Goal: Entertainment & Leisure: Consume media (video, audio)

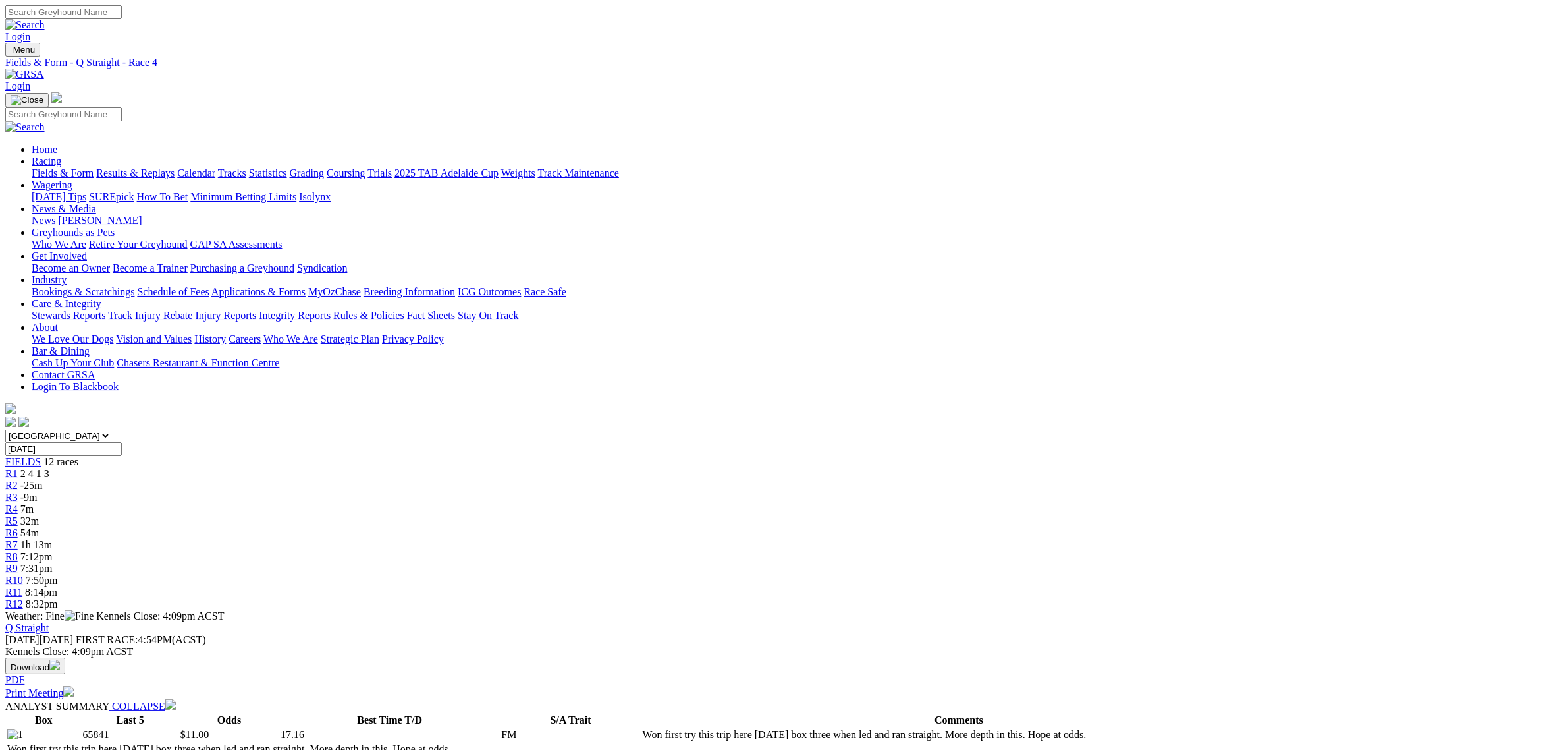
click at [52, 539] on span "1h 13m" at bounding box center [36, 544] width 32 height 11
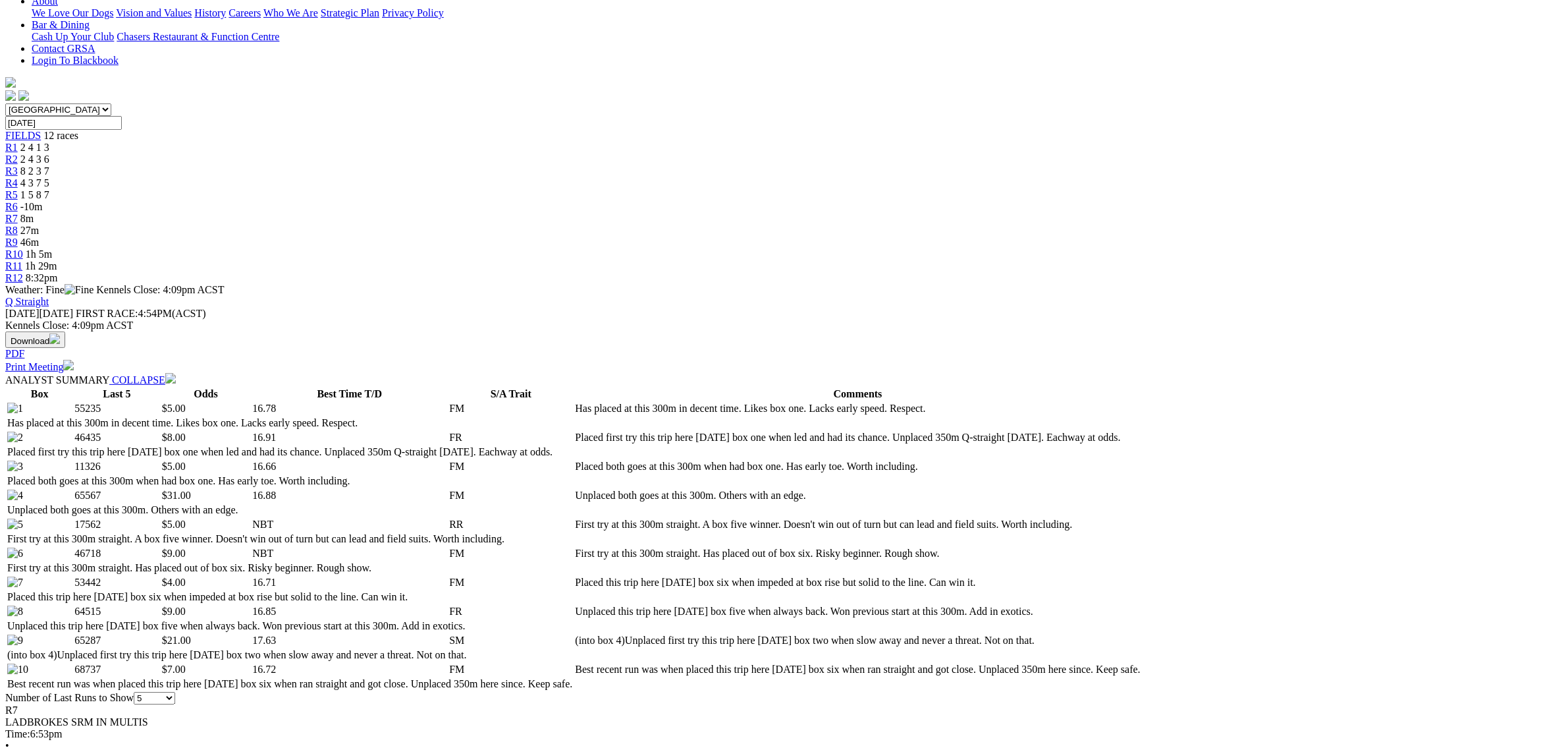
scroll to position [577, 0]
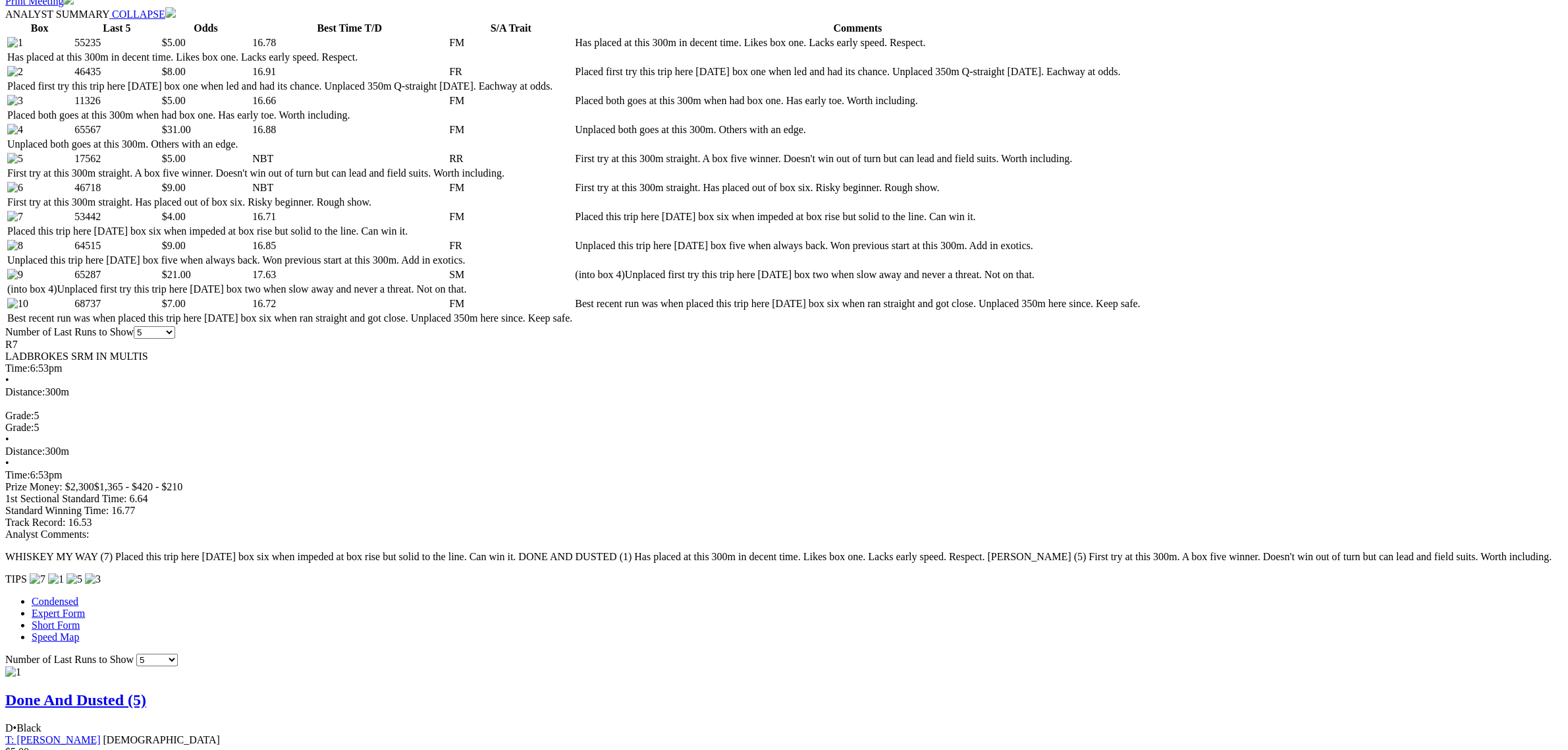
scroll to position [824, 0]
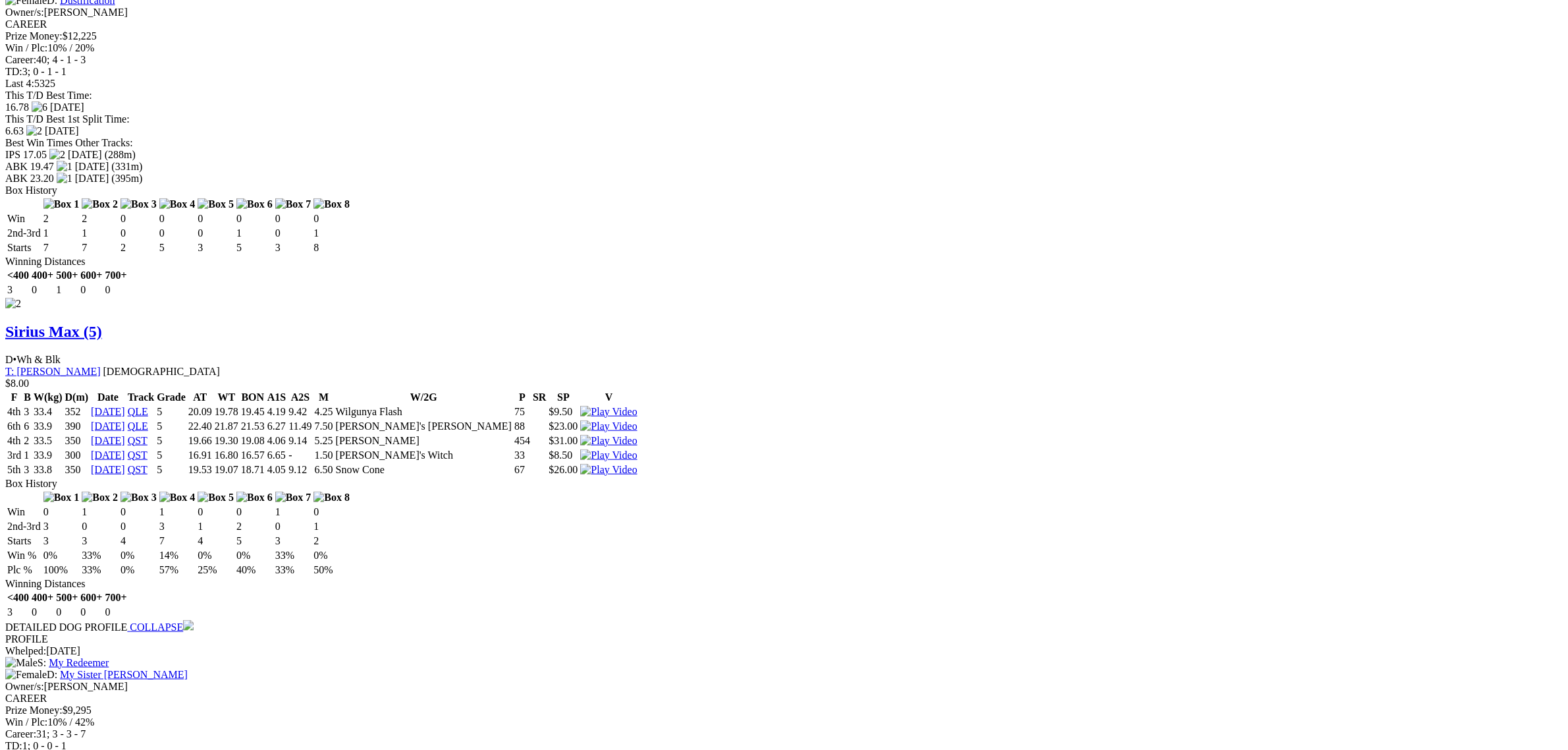
scroll to position [2059, 0]
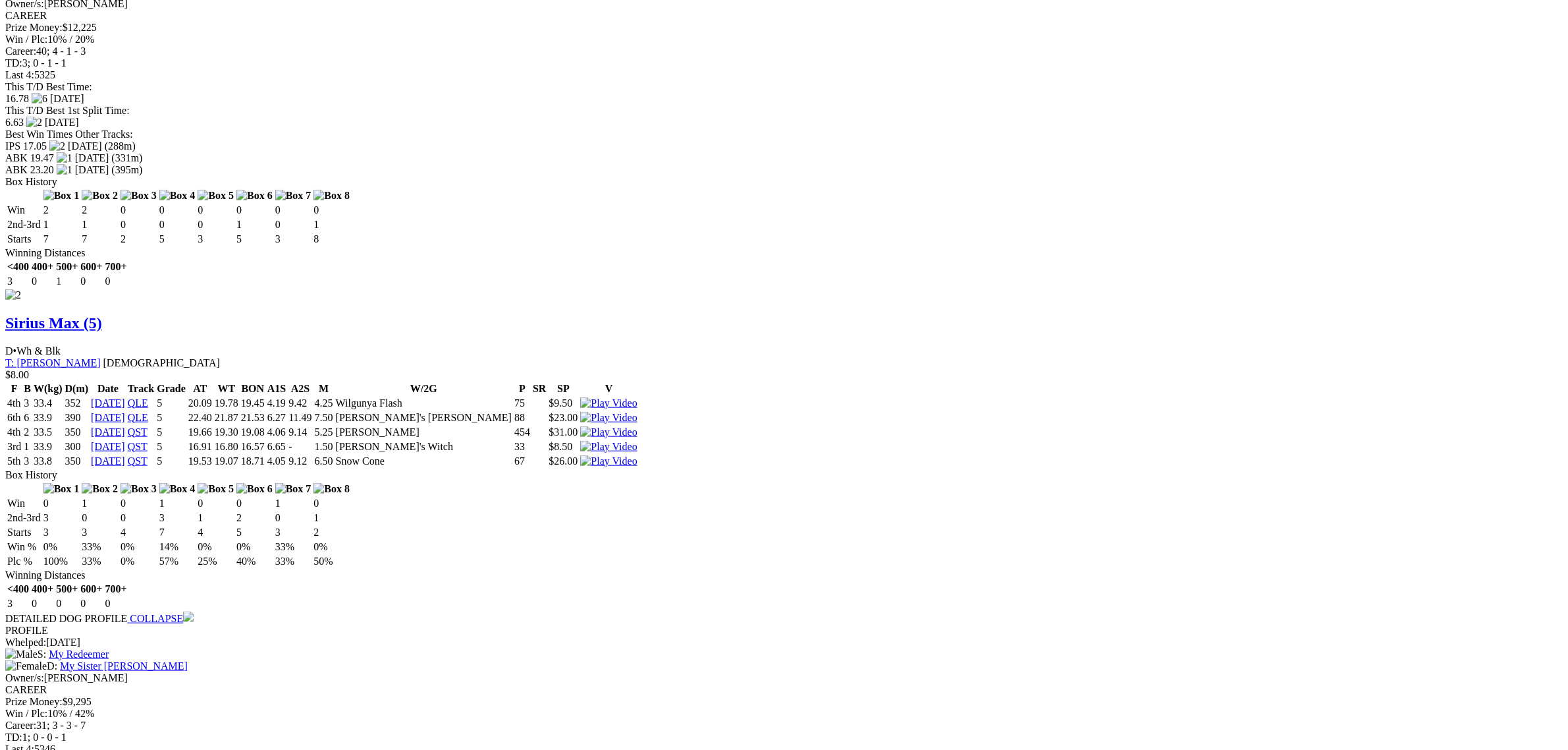
scroll to position [1730, 0]
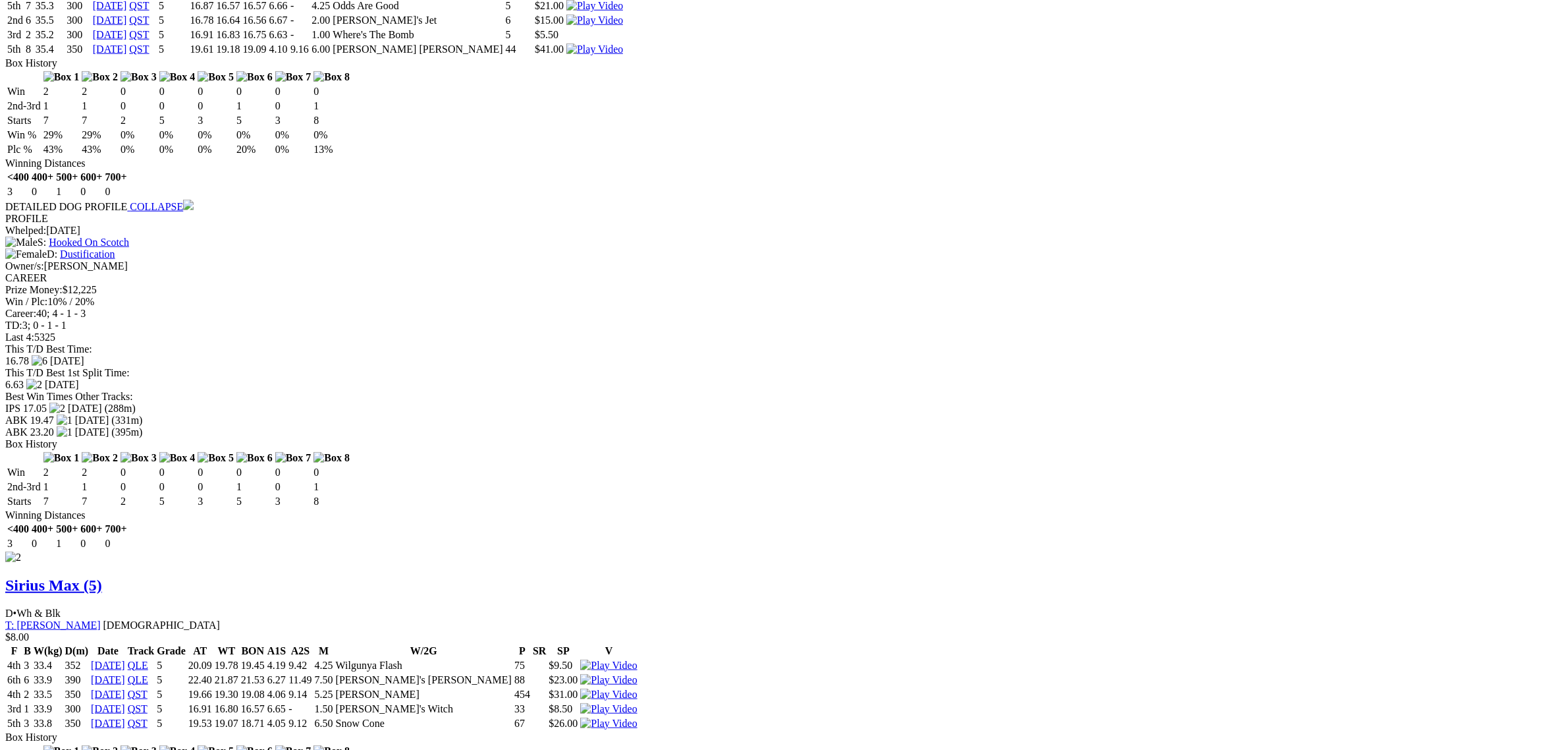
scroll to position [1565, 0]
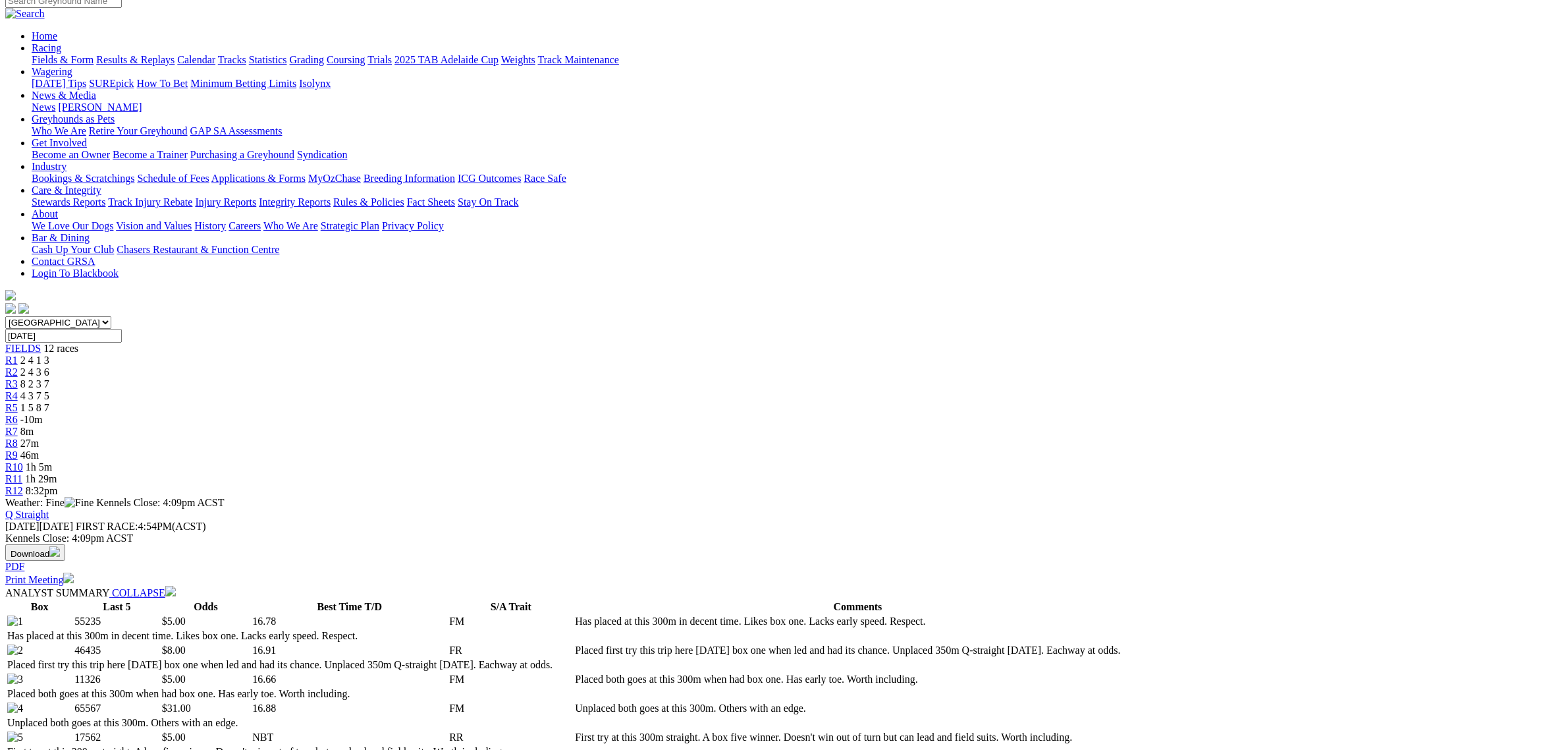
scroll to position [0, 0]
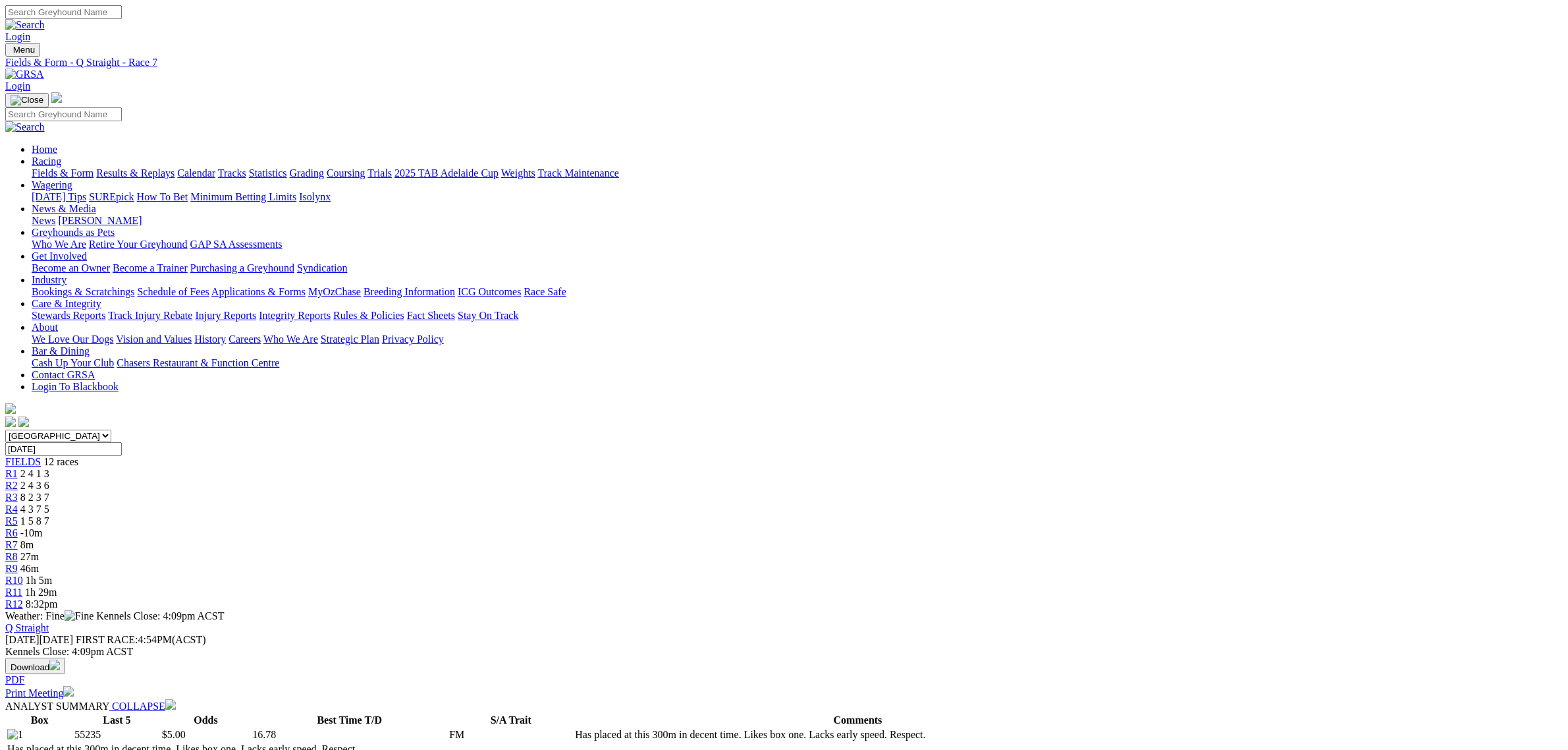
click at [919, 551] on div "R8 27m" at bounding box center [783, 557] width 1557 height 12
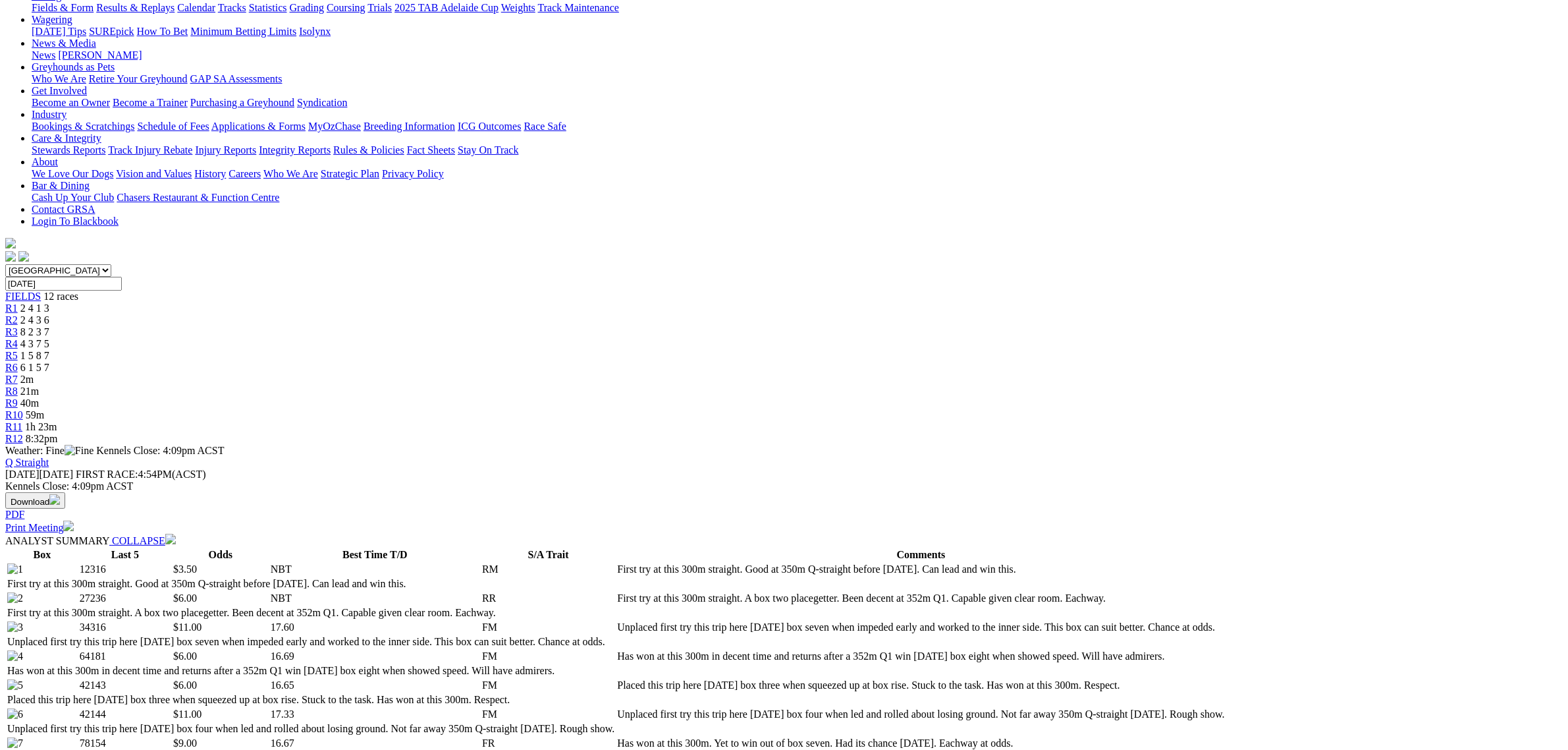
scroll to position [412, 0]
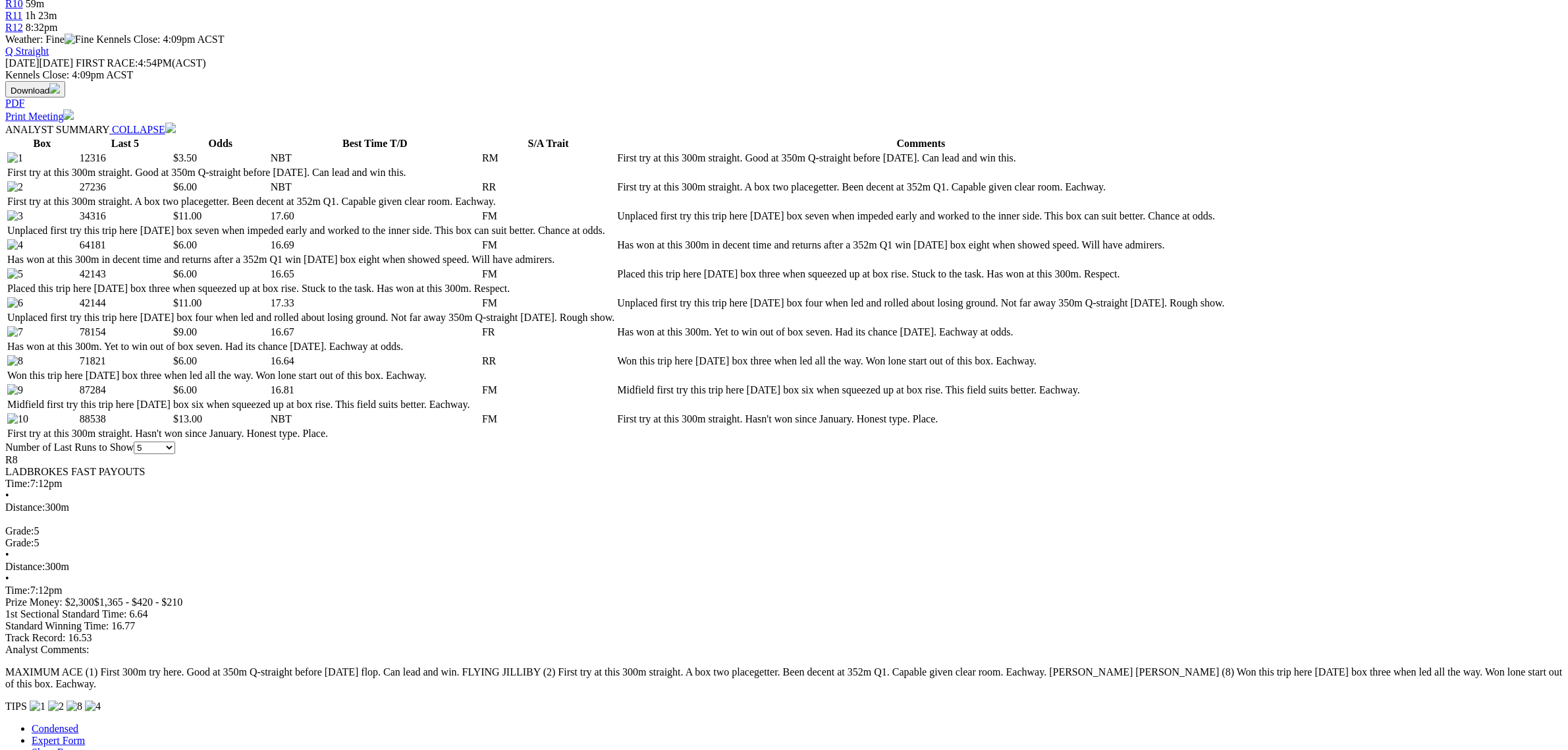
scroll to position [659, 0]
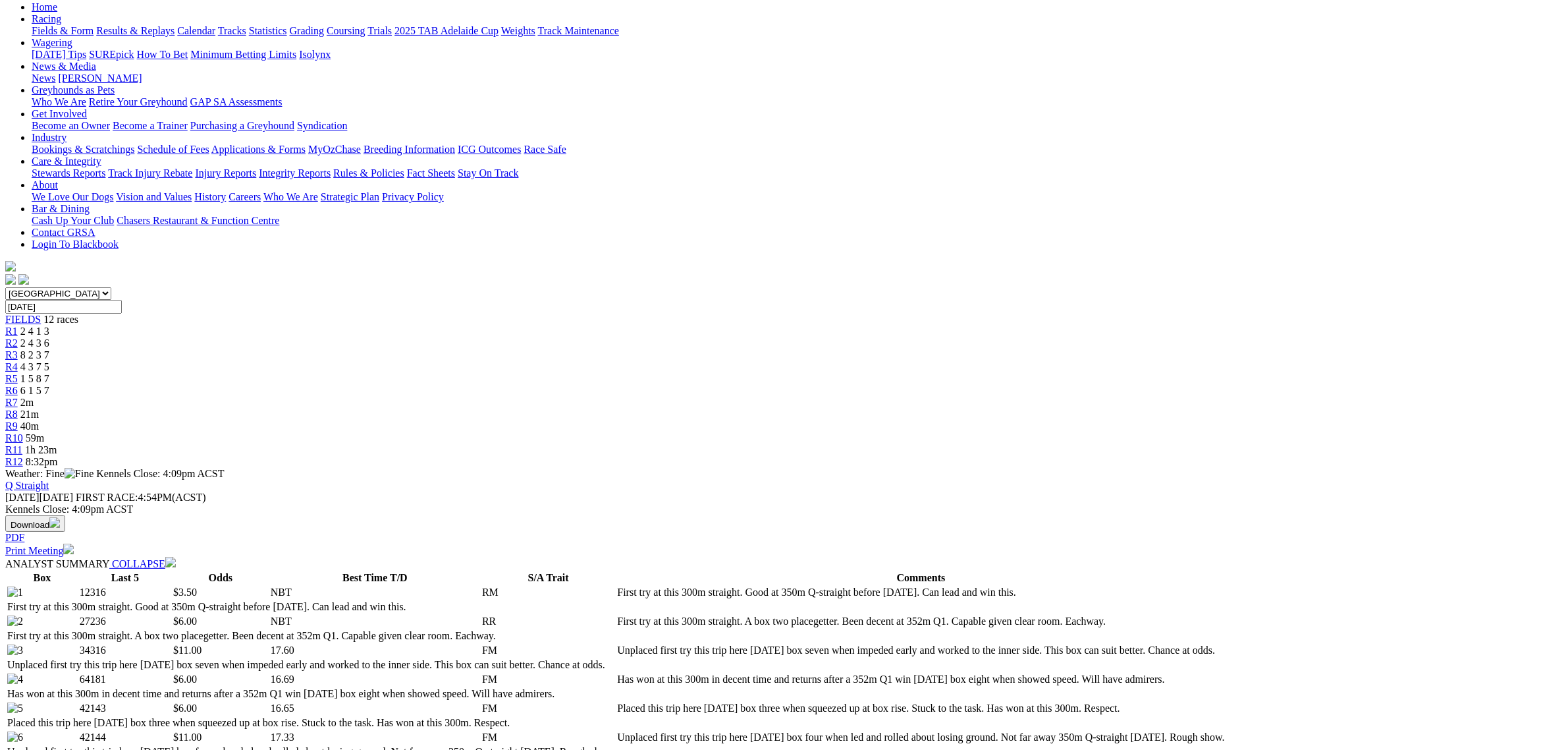
scroll to position [494, 0]
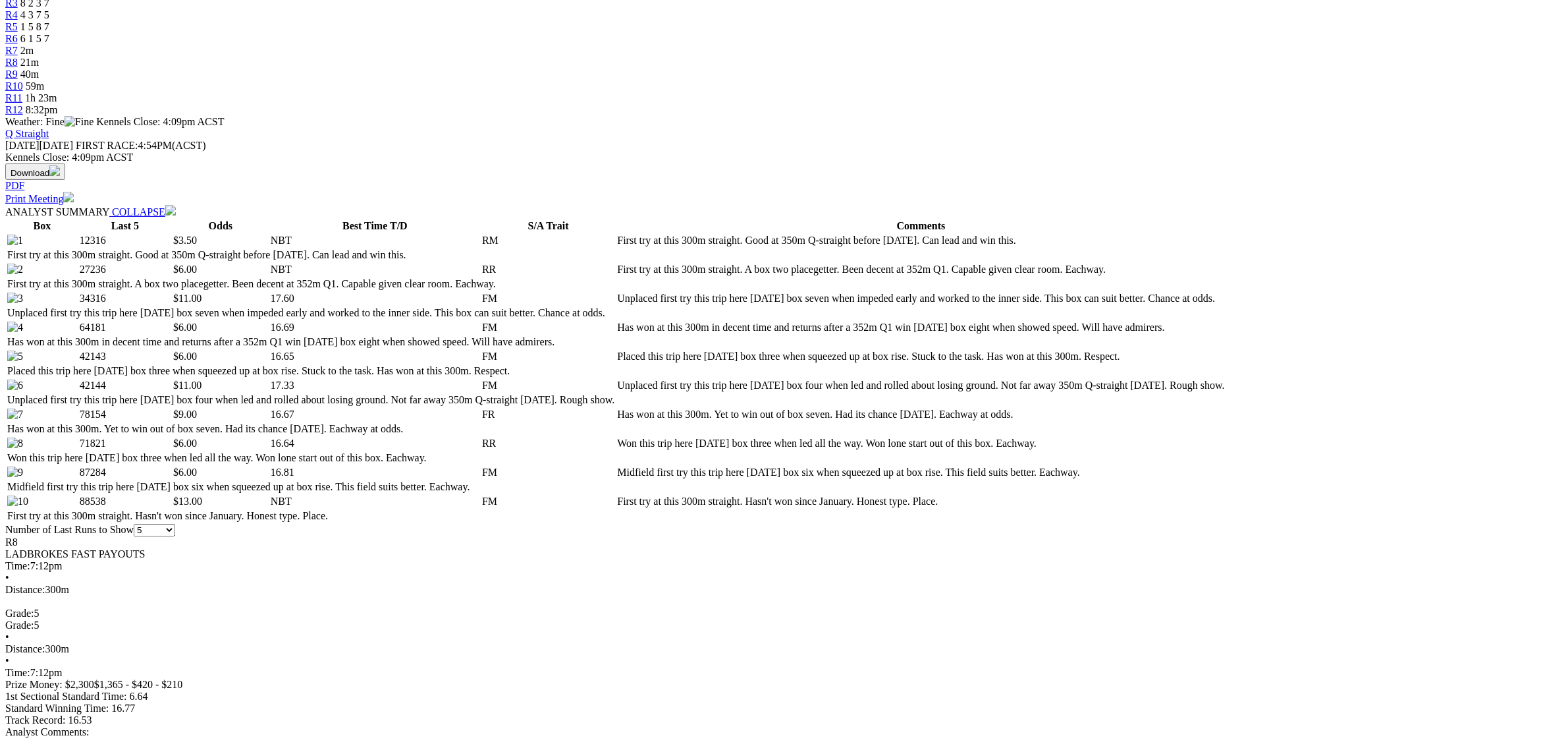
click at [0, 0] on div "Q Straight - Race 9" at bounding box center [0, 0] width 0 height 0
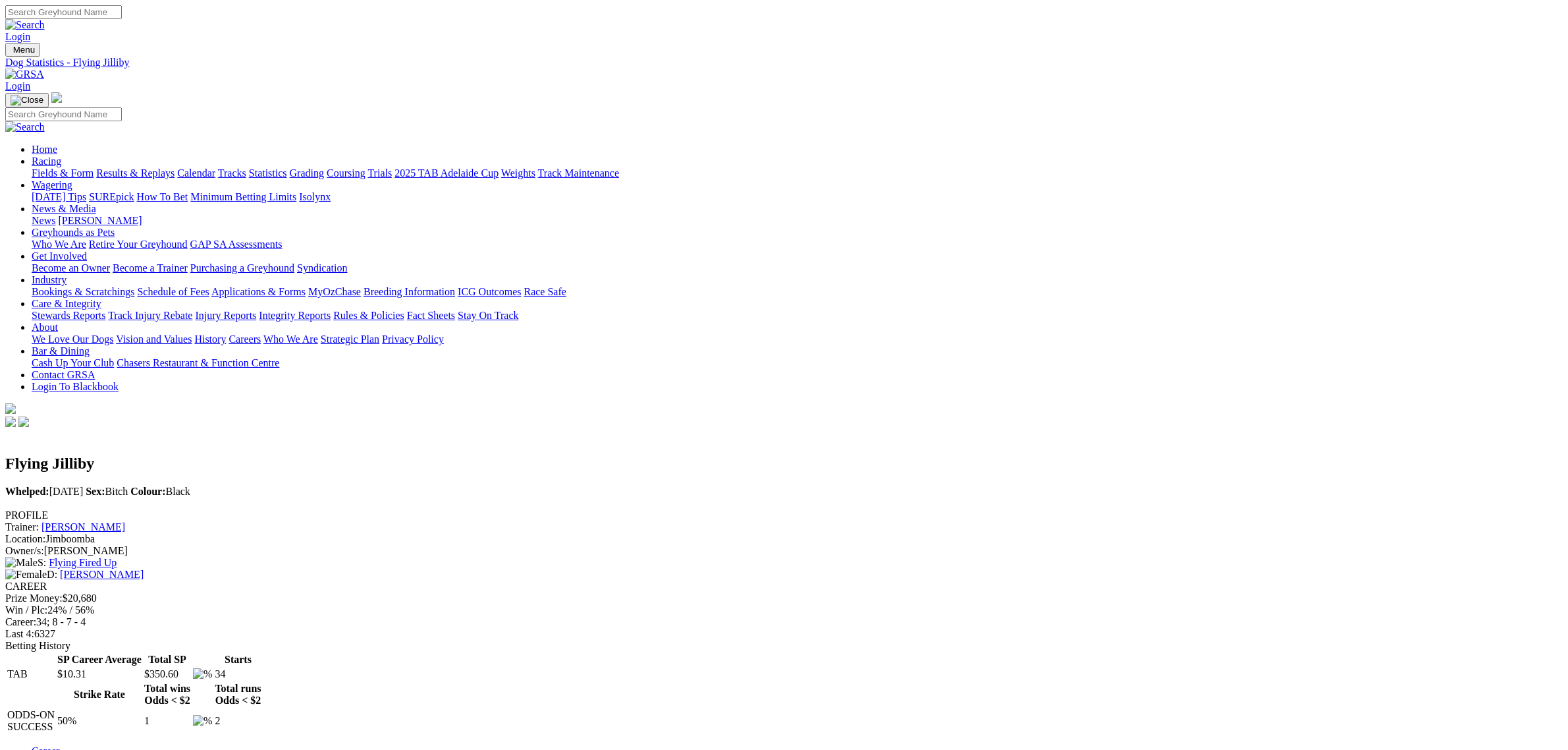
scroll to position [577, 0]
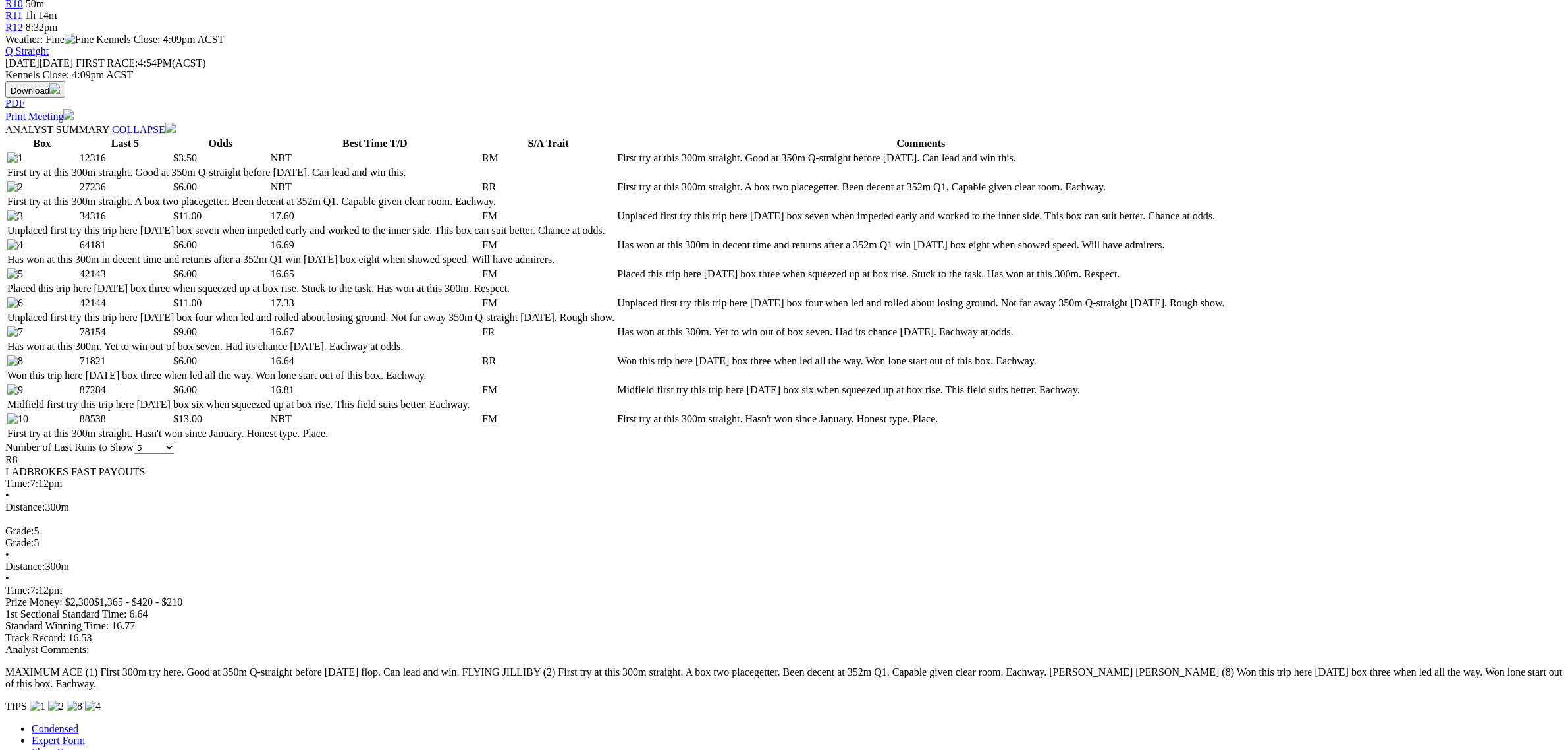
scroll to position [659, 0]
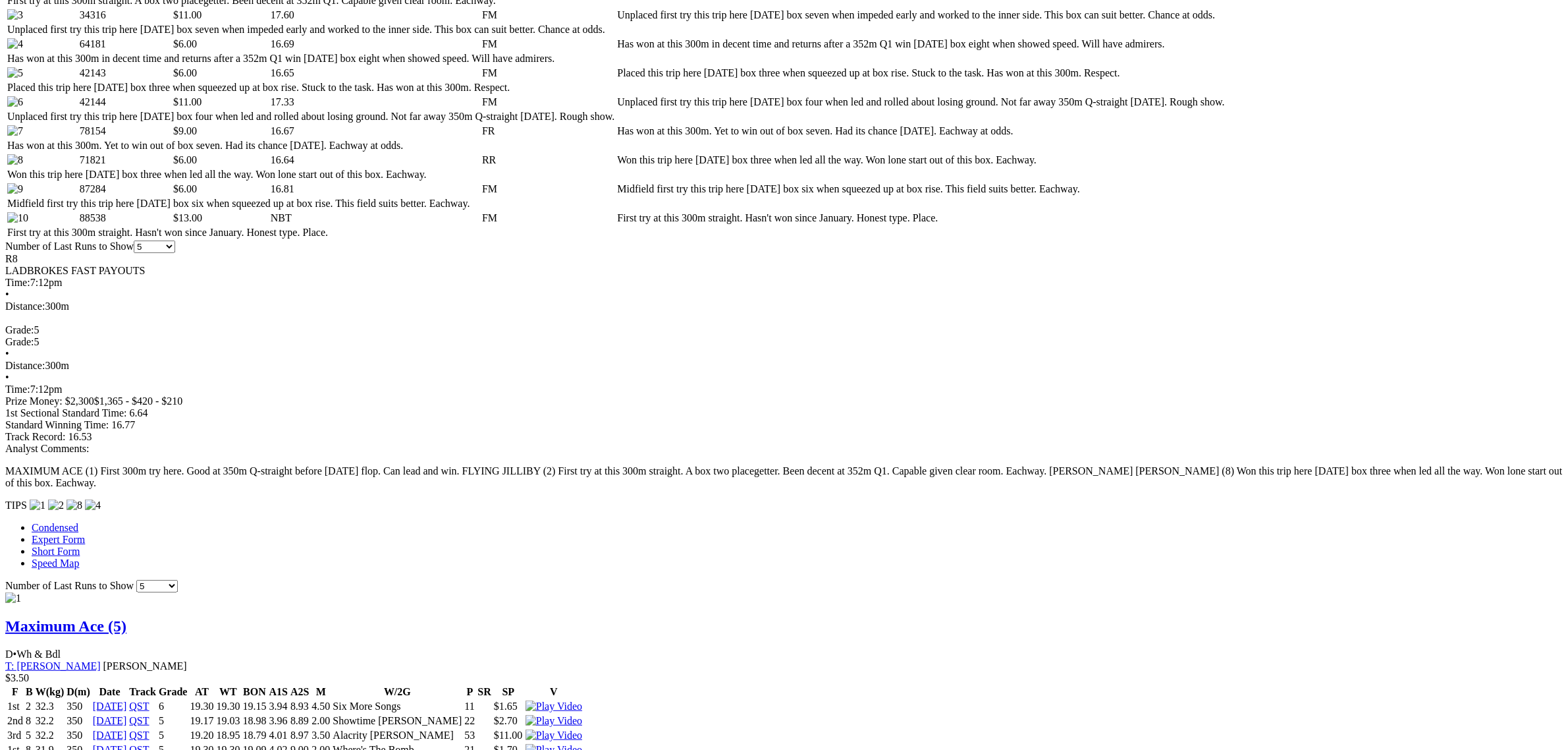
scroll to position [989, 0]
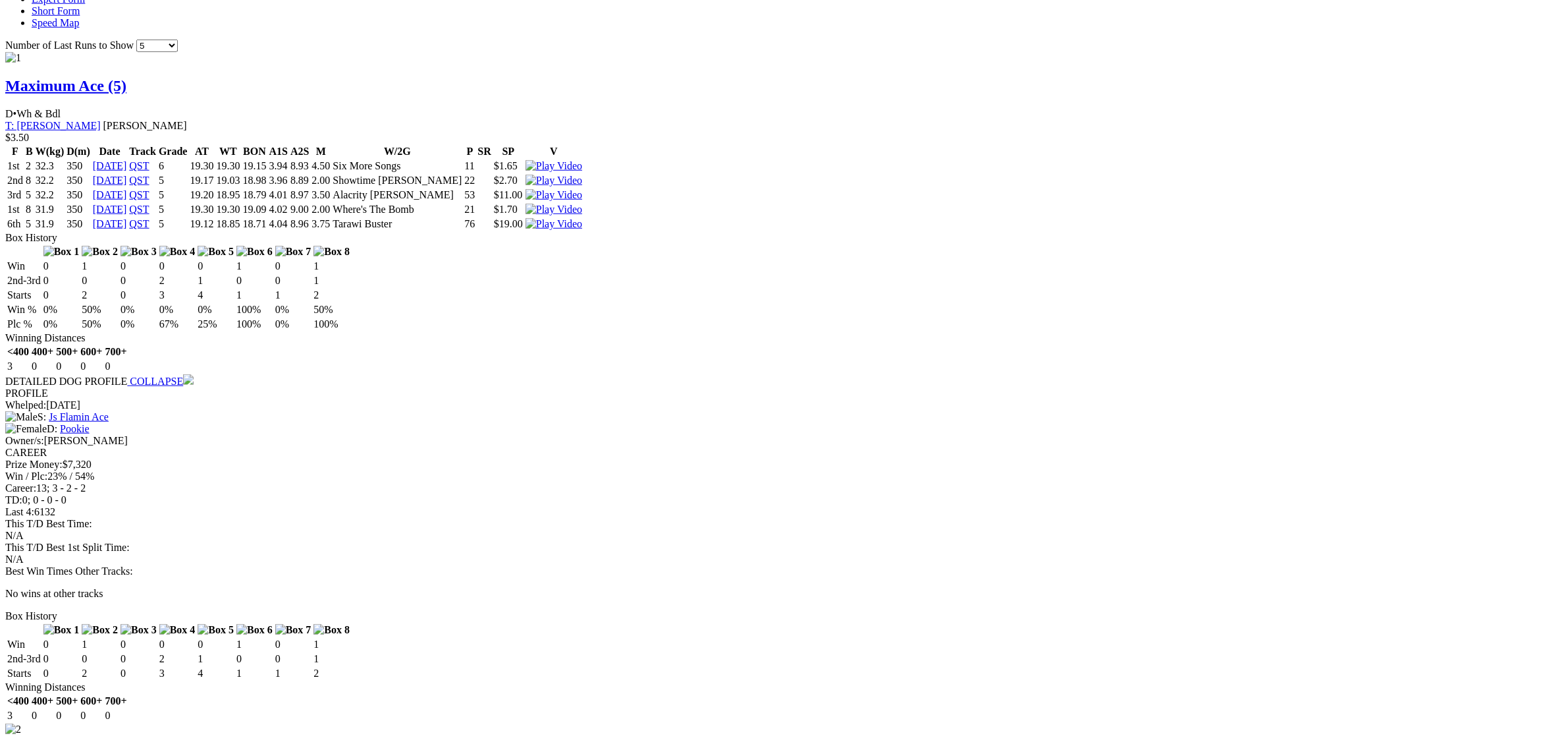
scroll to position [1235, 0]
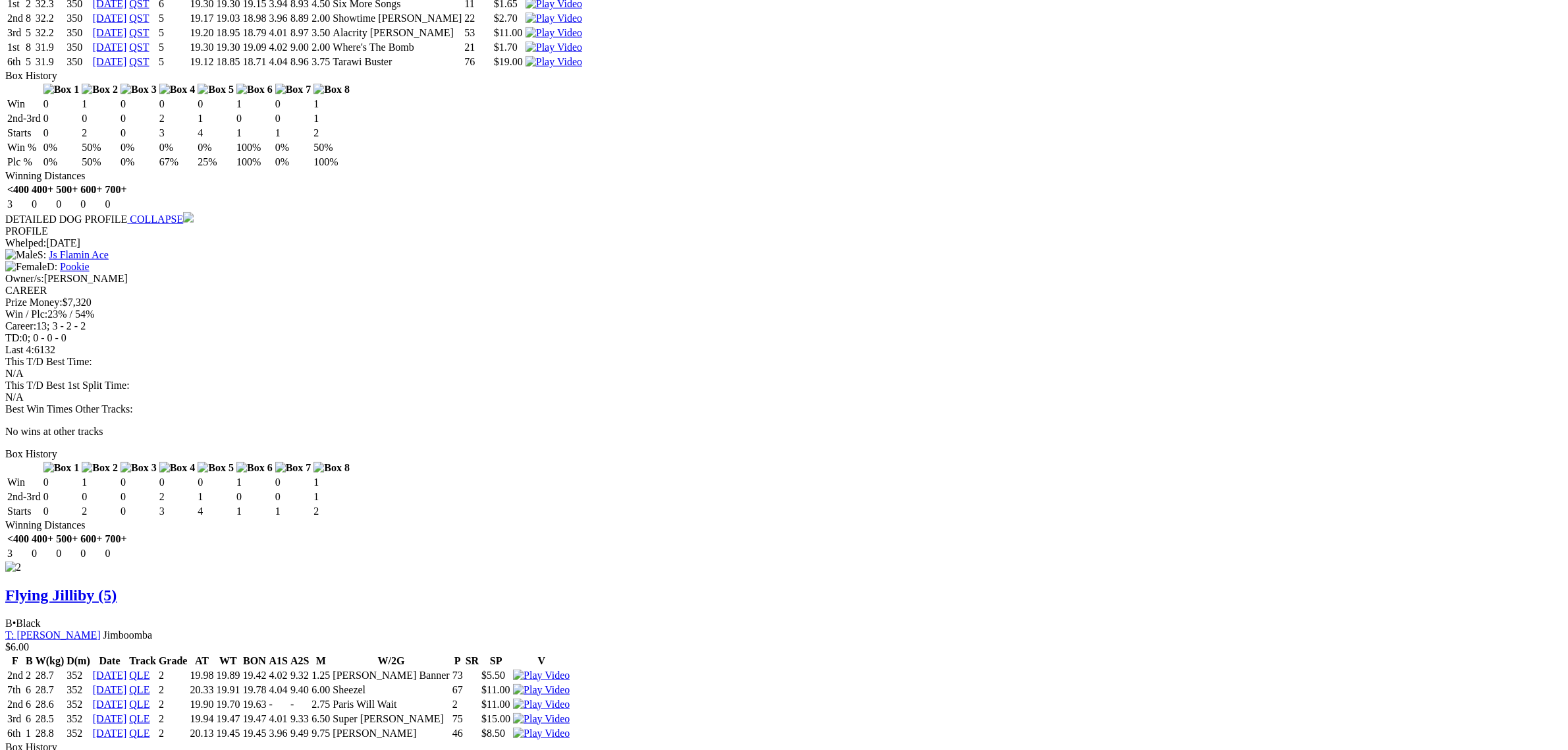
scroll to position [1482, 0]
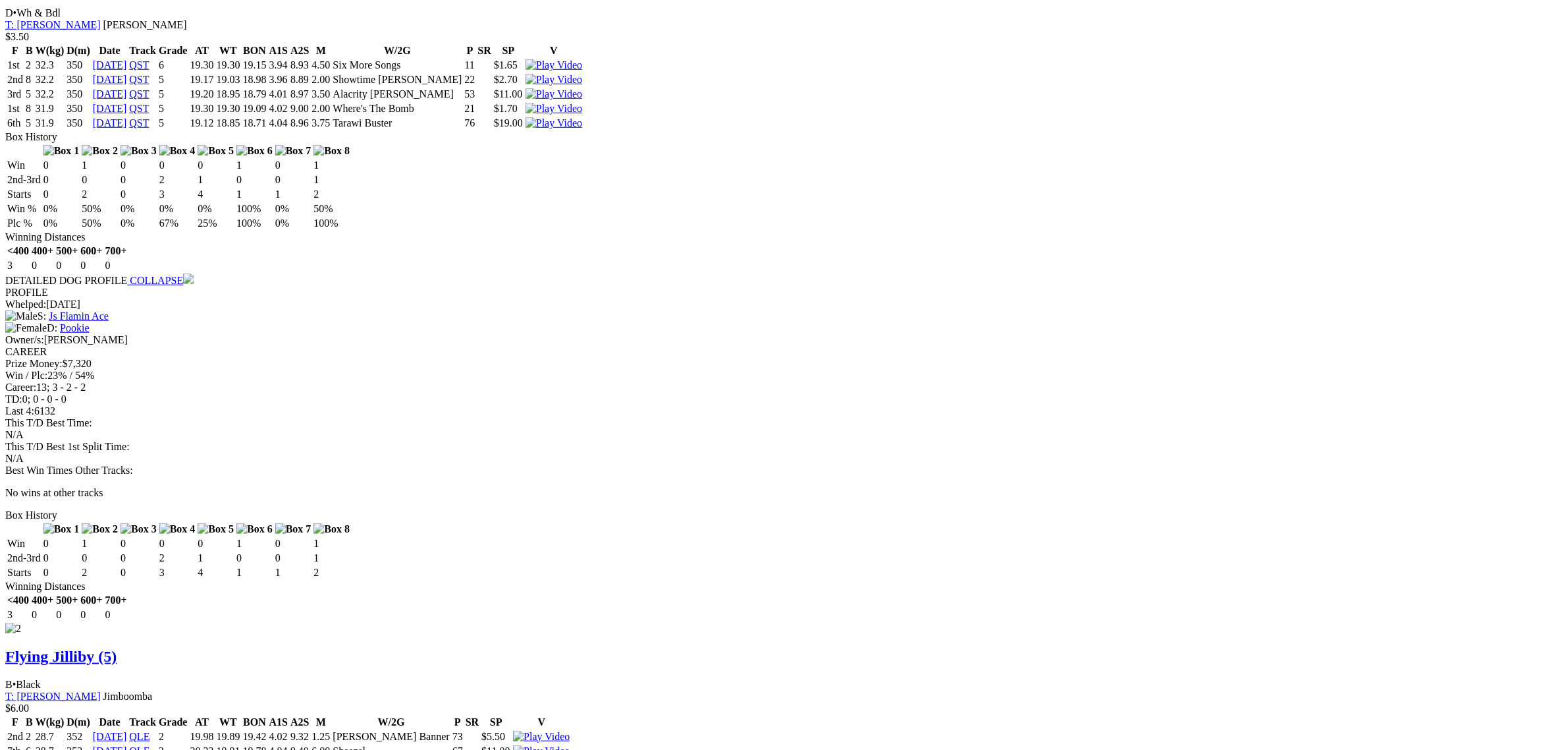
scroll to position [1400, 0]
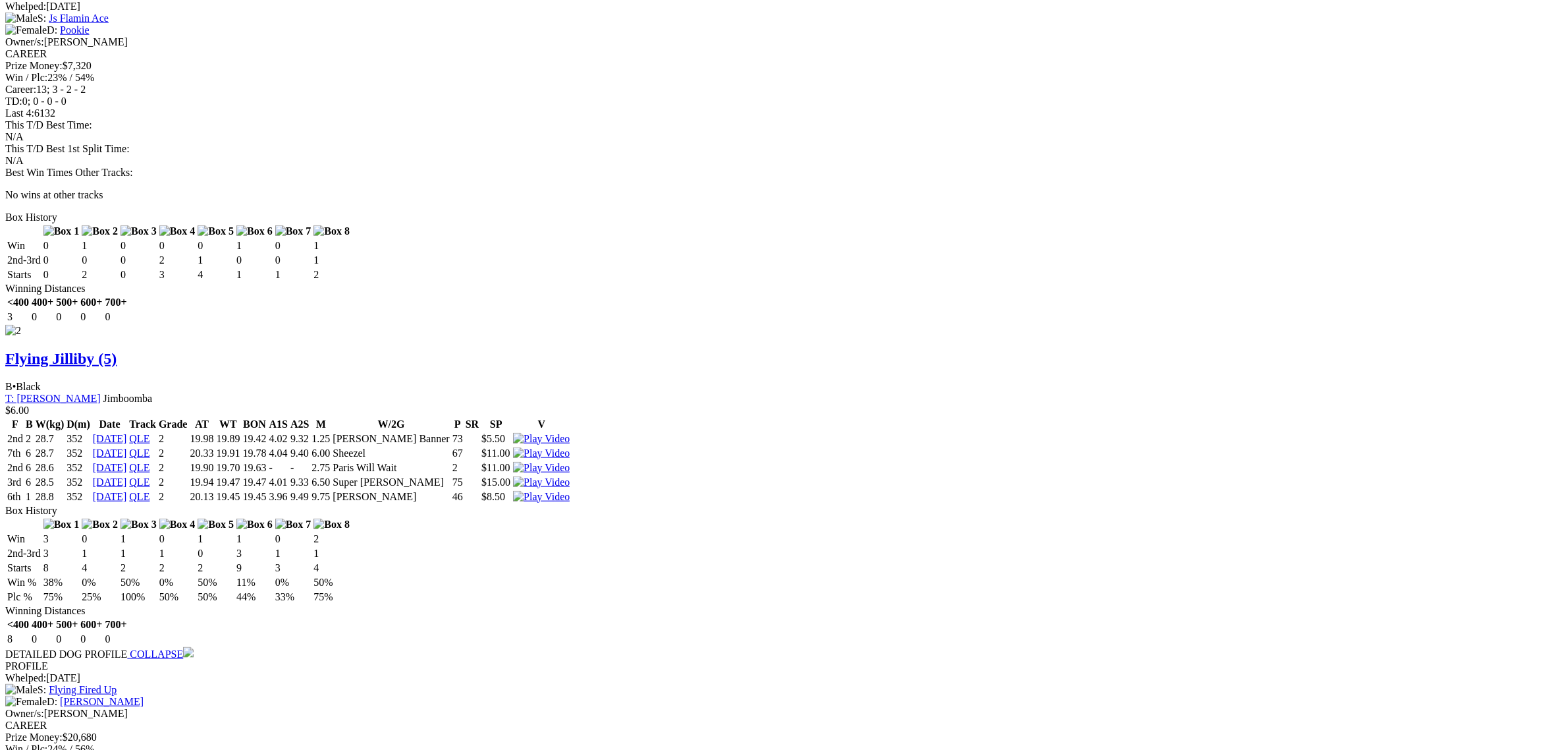
scroll to position [1730, 0]
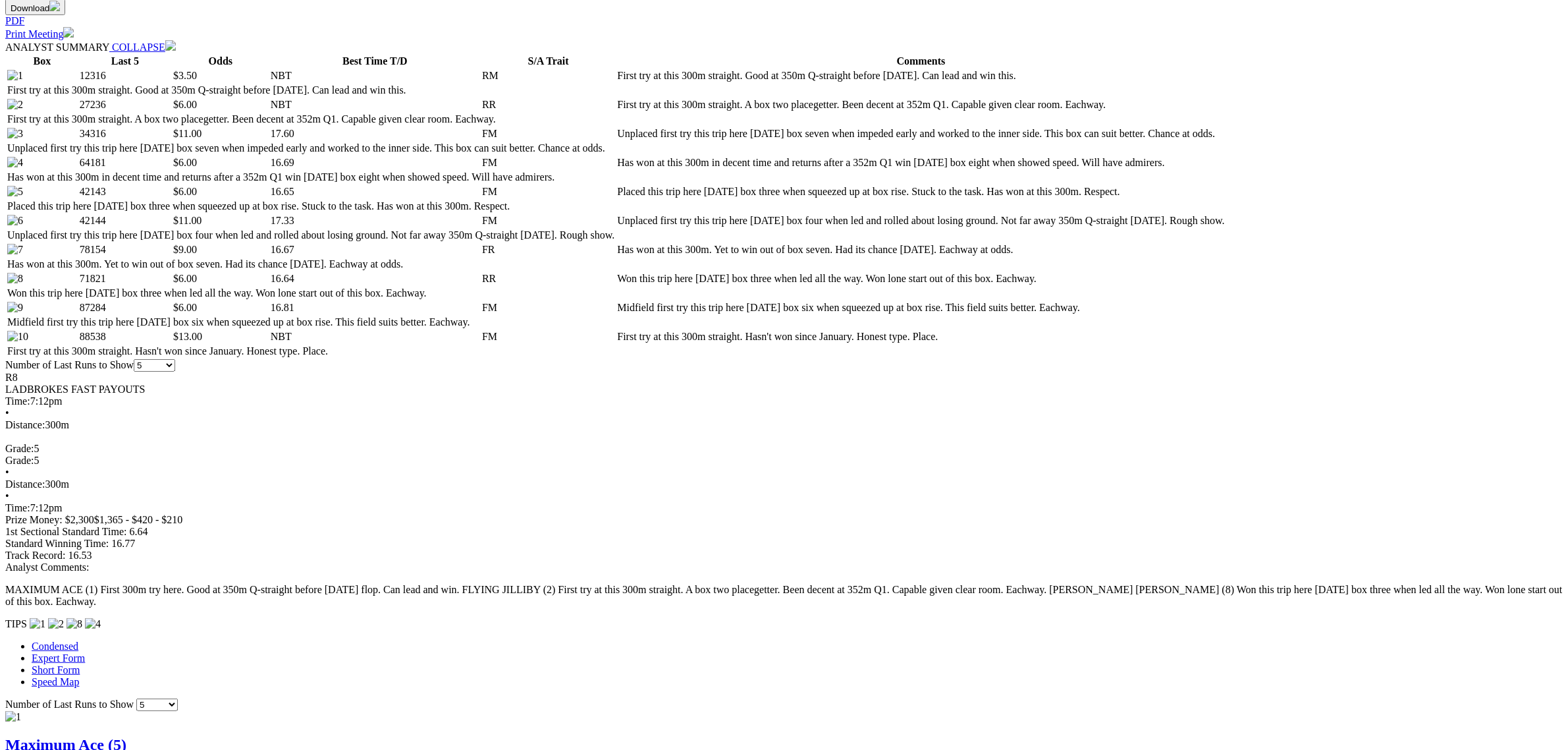
scroll to position [165, 0]
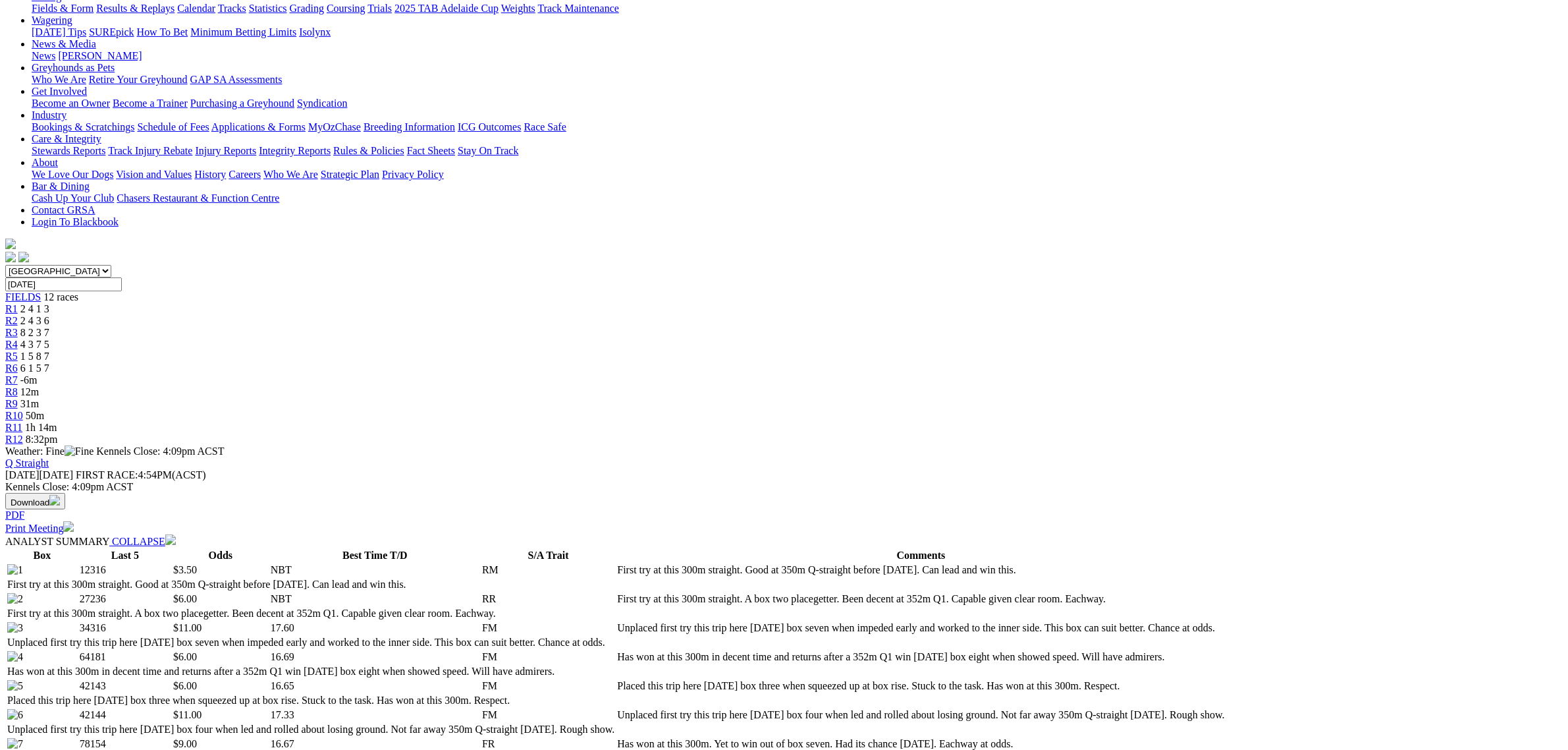
click at [18, 398] on link "R9" at bounding box center [11, 403] width 13 height 11
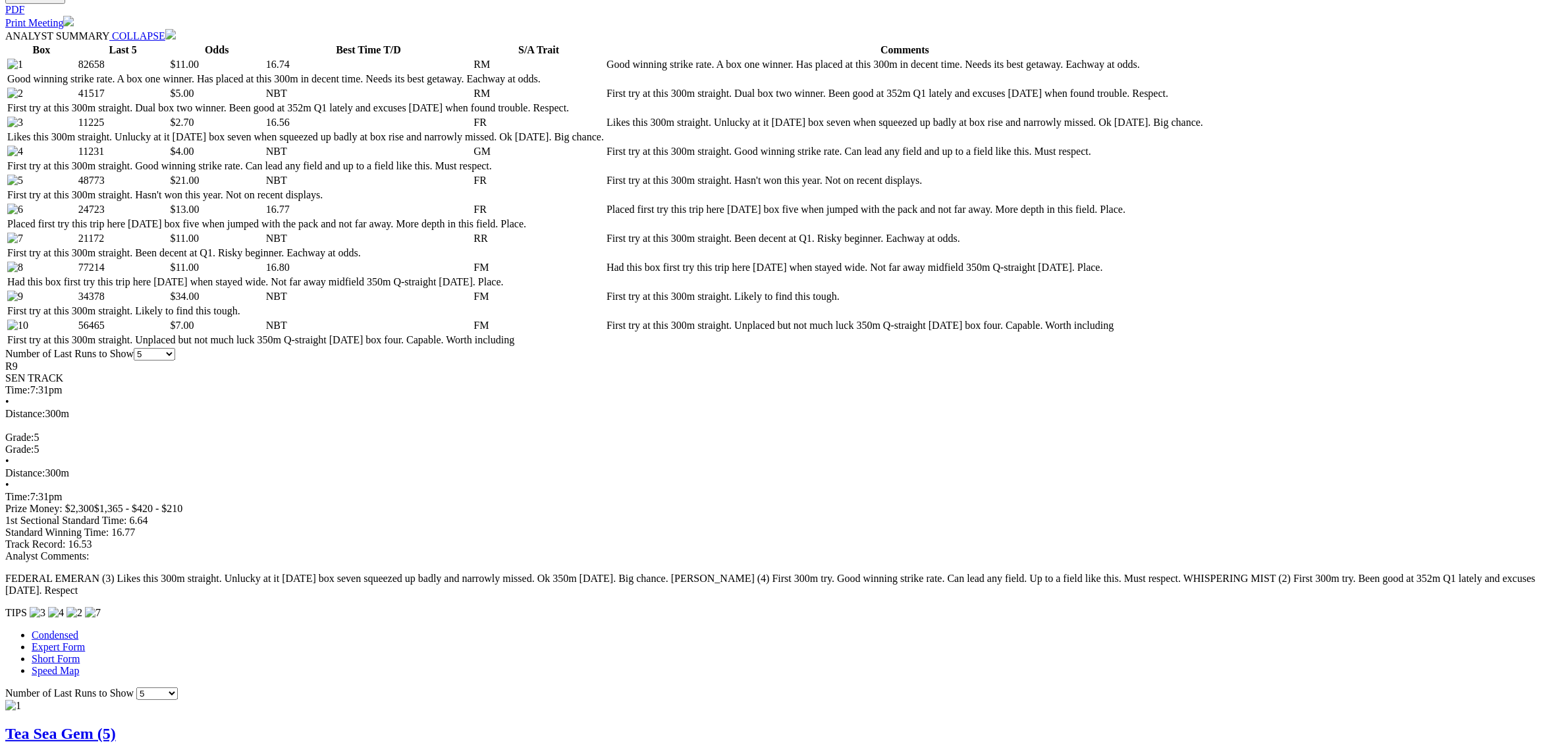
scroll to position [824, 0]
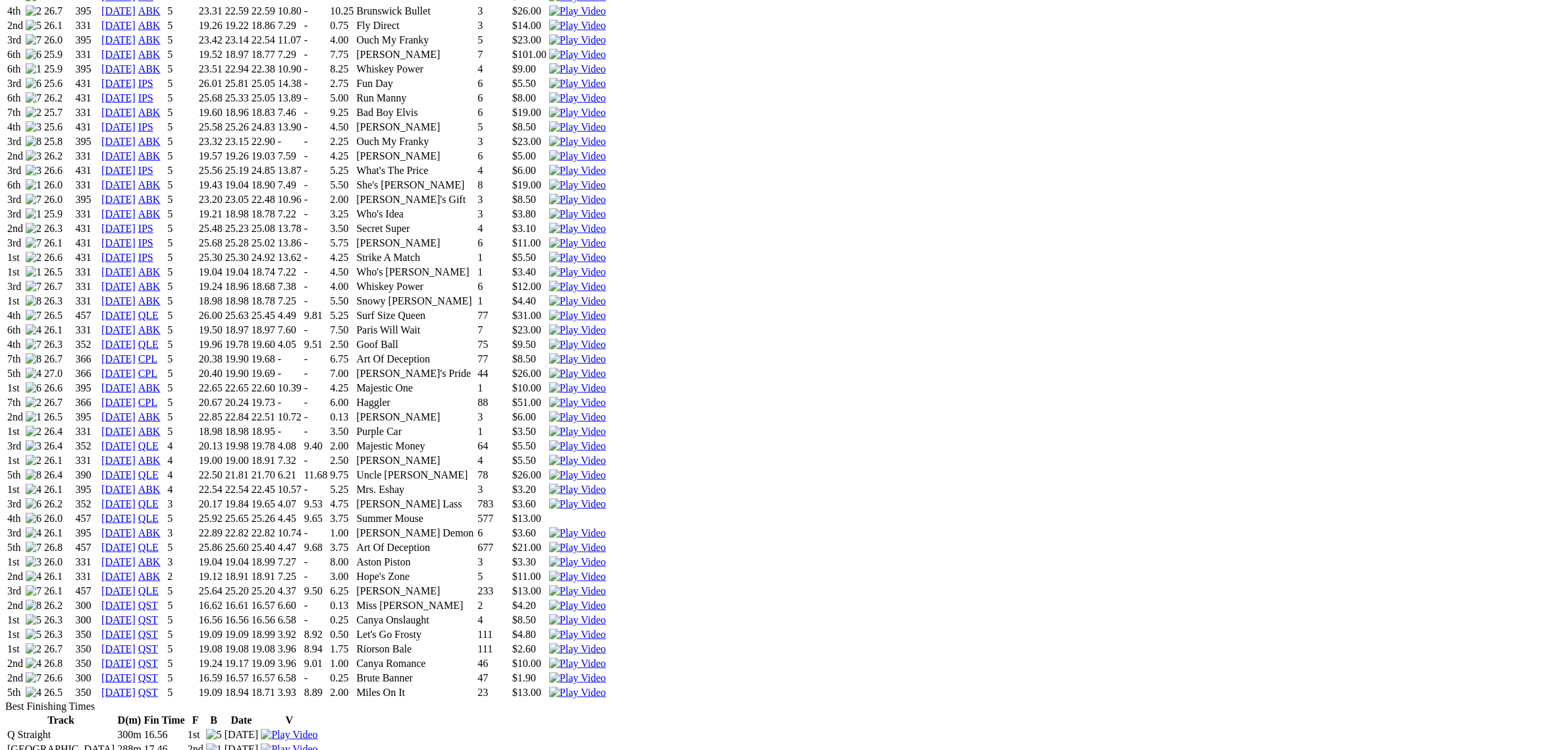
scroll to position [1482, 0]
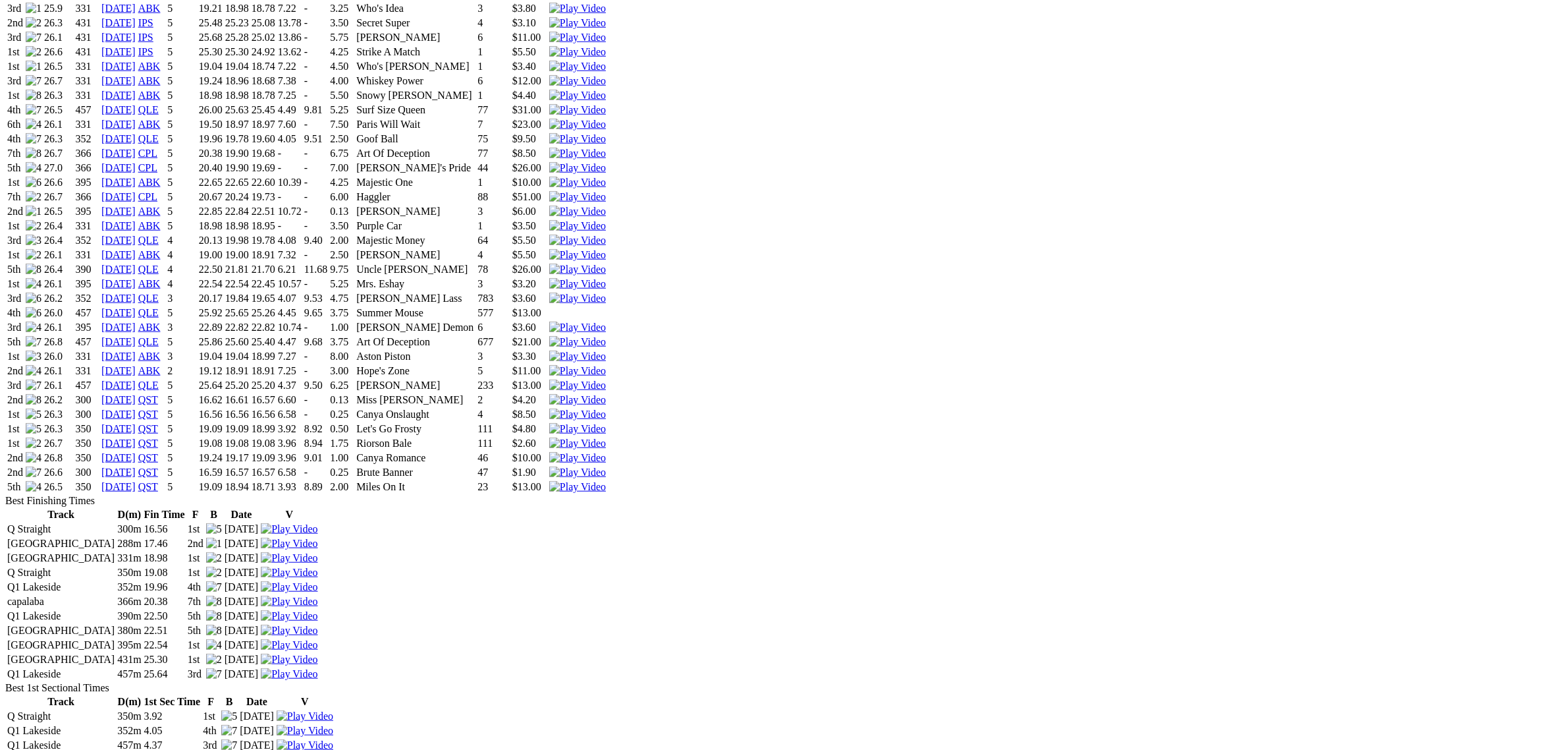
click at [606, 408] on img at bounding box center [577, 414] width 56 height 12
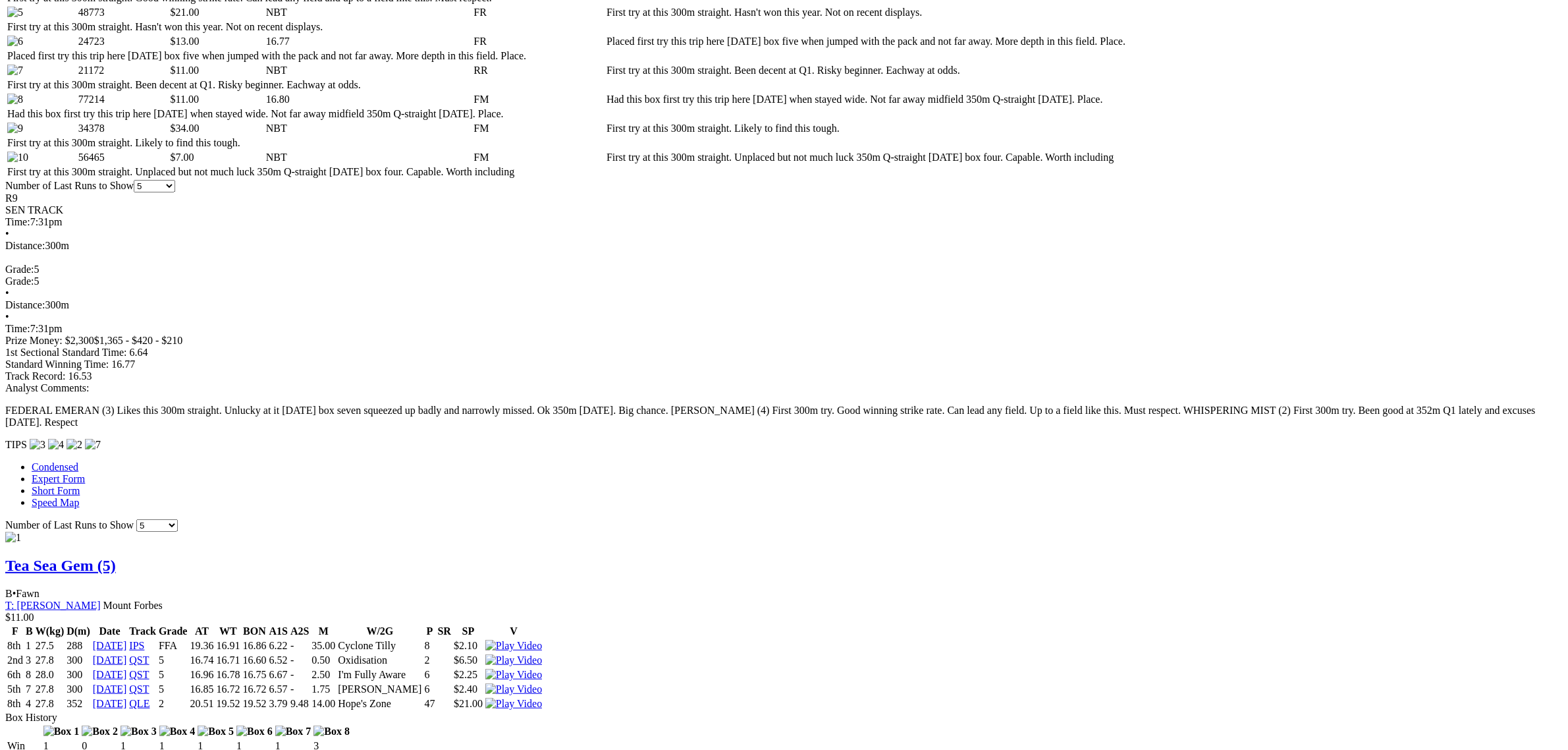
scroll to position [1070, 0]
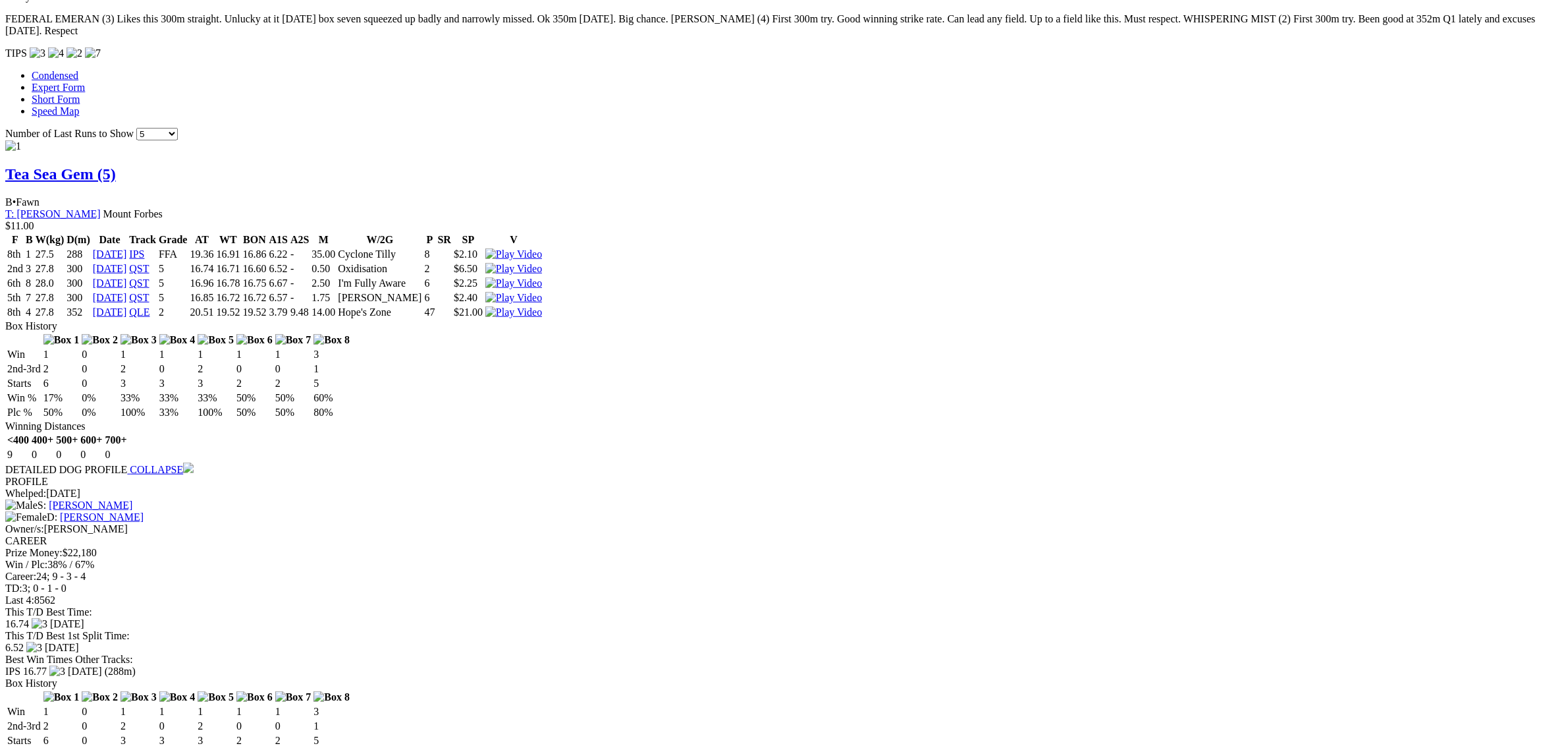
scroll to position [1235, 0]
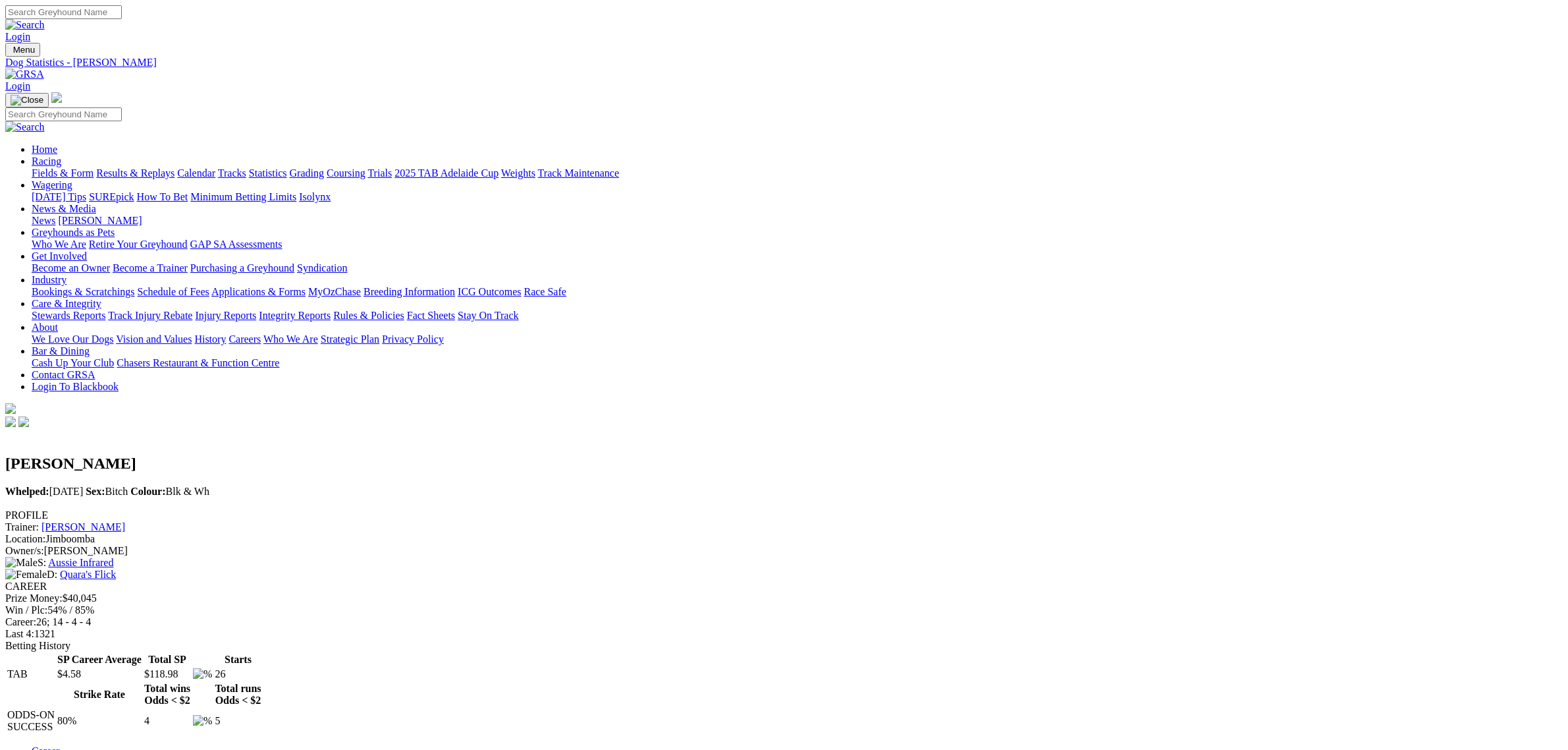
scroll to position [577, 0]
